Goal: Task Accomplishment & Management: Use online tool/utility

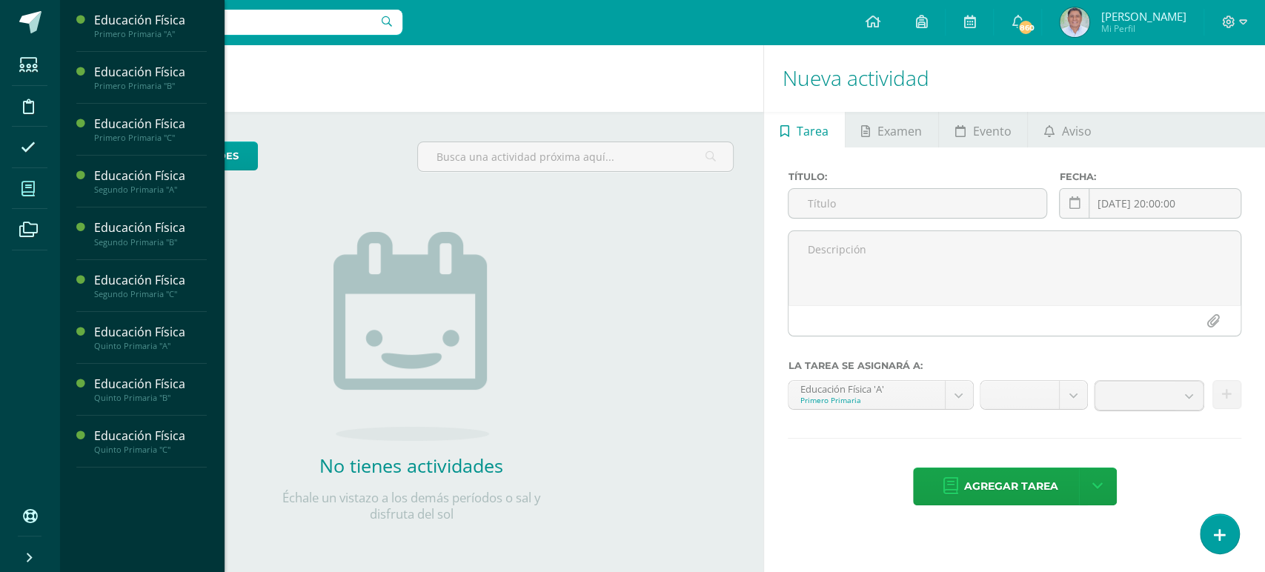
click at [25, 187] on icon at bounding box center [27, 189] width 13 height 15
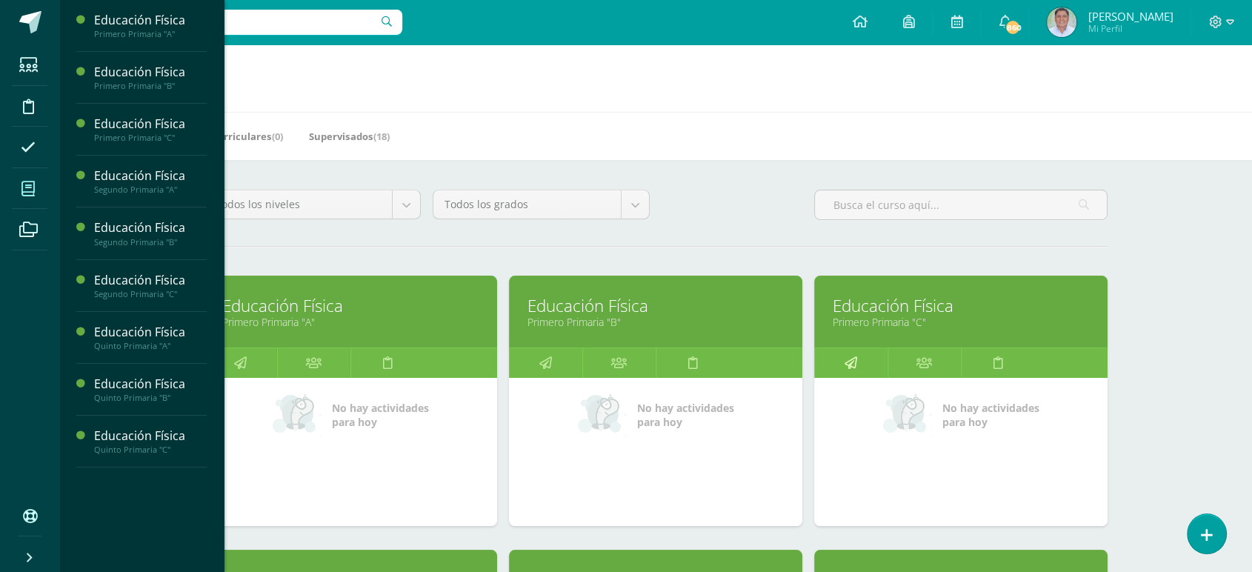
click at [849, 363] on icon at bounding box center [851, 362] width 13 height 29
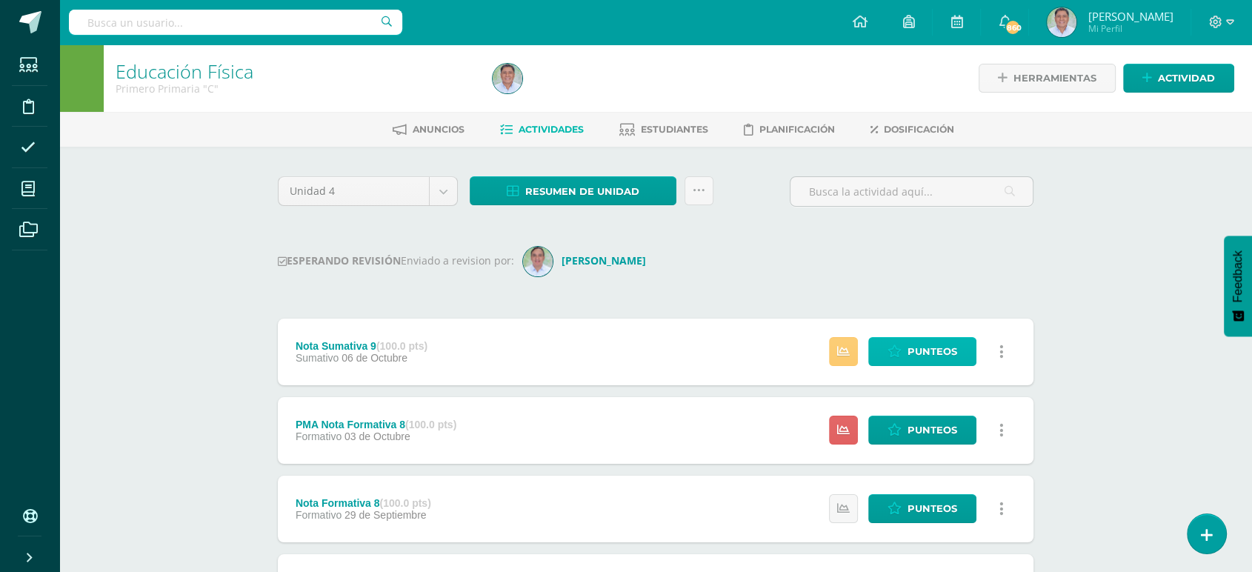
click at [925, 348] on span "Punteos" at bounding box center [933, 351] width 50 height 27
